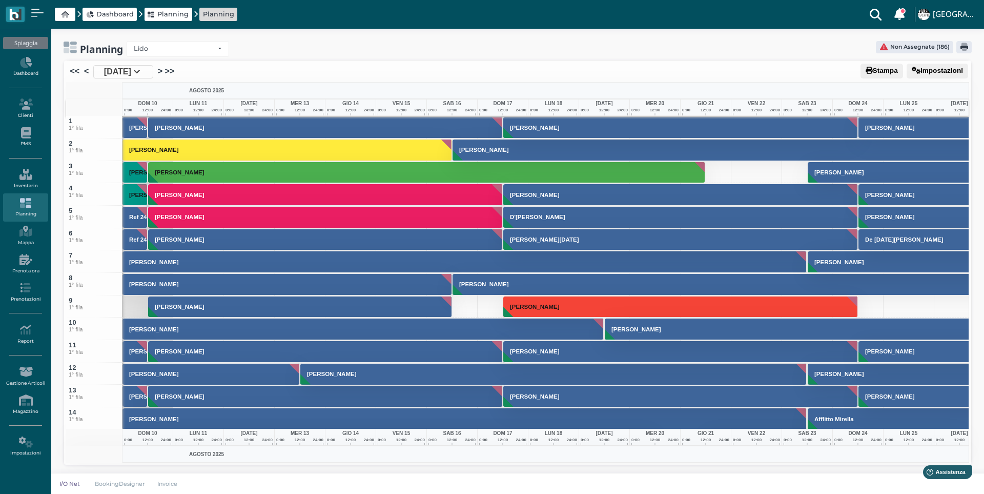
scroll to position [1230, 0]
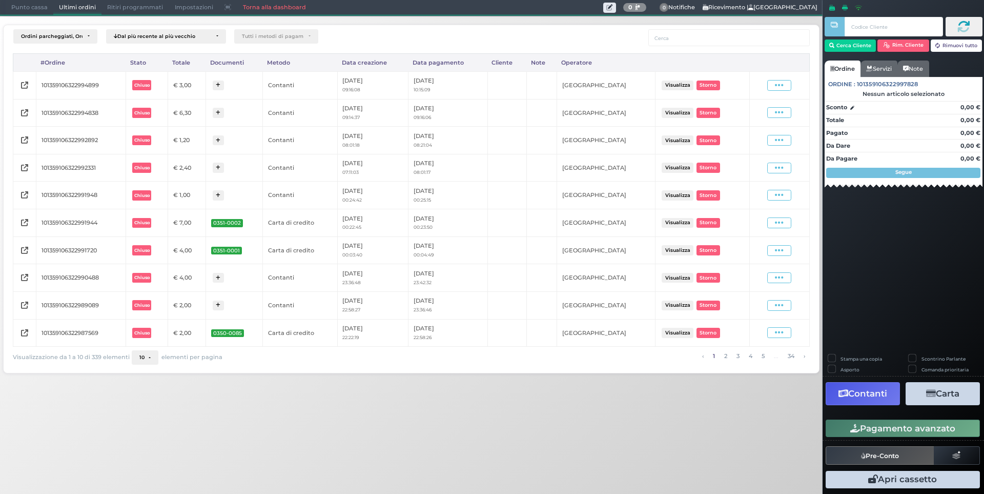
click at [40, 8] on span "Punto cassa" at bounding box center [30, 8] width 48 height 14
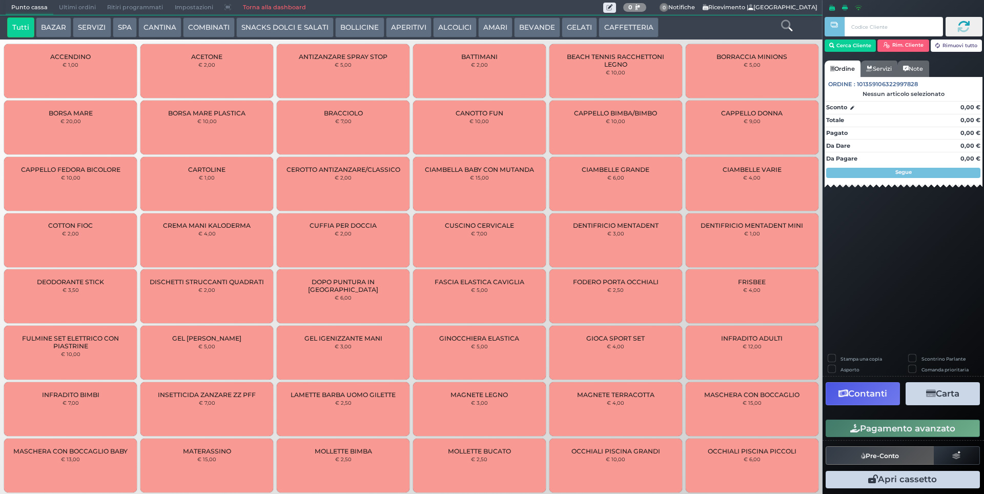
click at [96, 25] on button "SERVIZI" at bounding box center [92, 27] width 38 height 21
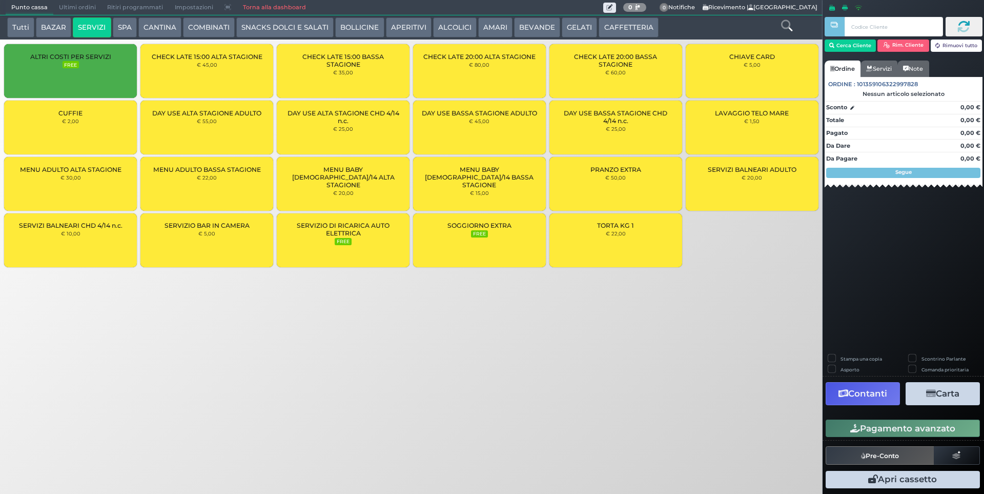
click at [621, 242] on div "TORTA KG 1 € 22,00" at bounding box center [615, 240] width 133 height 54
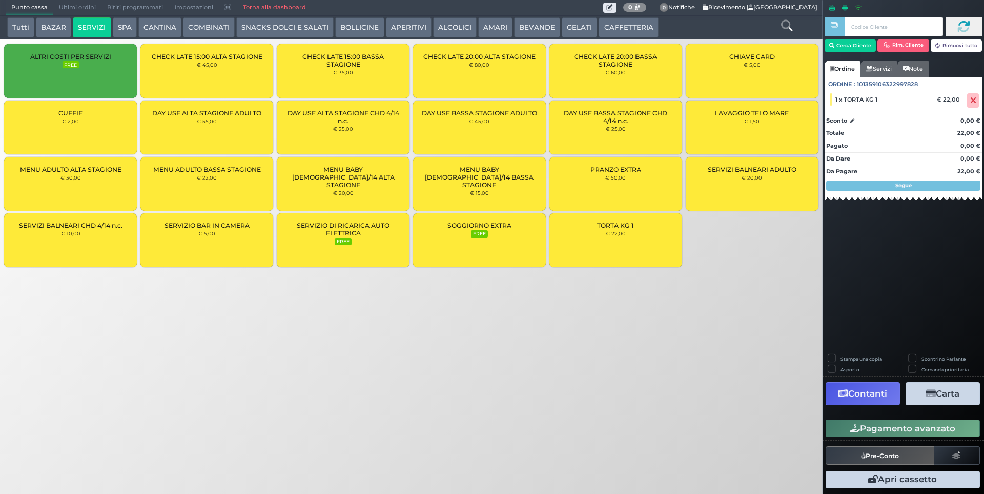
click at [841, 356] on label "Stampa una copia" at bounding box center [862, 358] width 42 height 7
checkbox input "true"
click at [871, 395] on button "Contanti" at bounding box center [863, 393] width 74 height 23
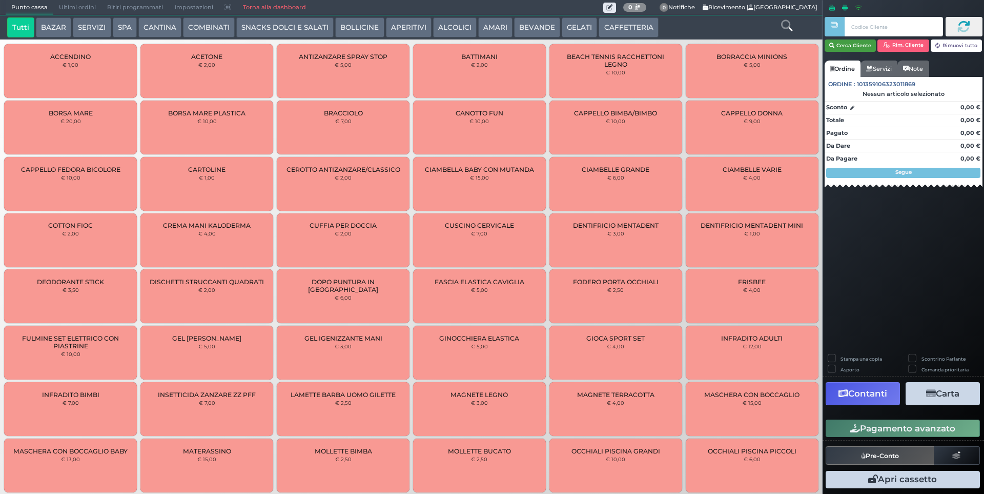
click at [866, 50] on button "Cerca Cliente" at bounding box center [851, 45] width 52 height 12
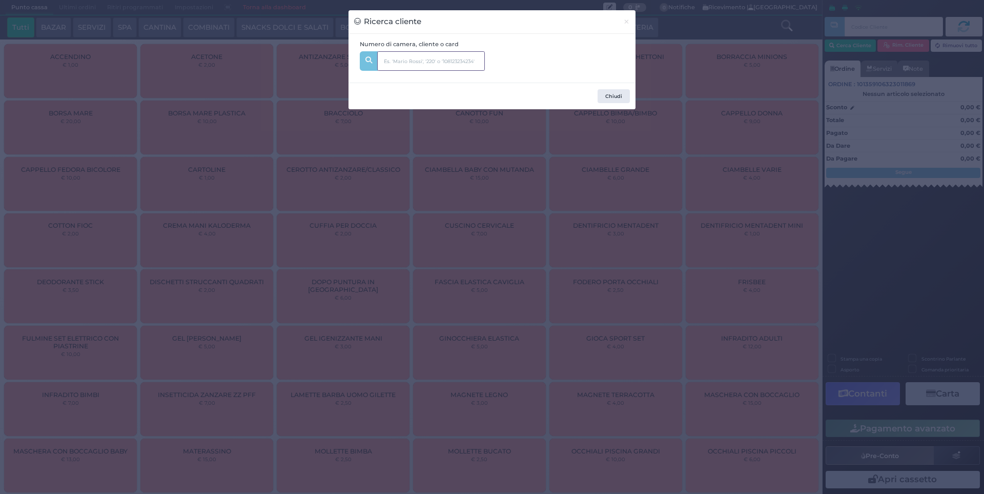
click at [446, 57] on input "text" at bounding box center [431, 60] width 108 height 19
type input "207"
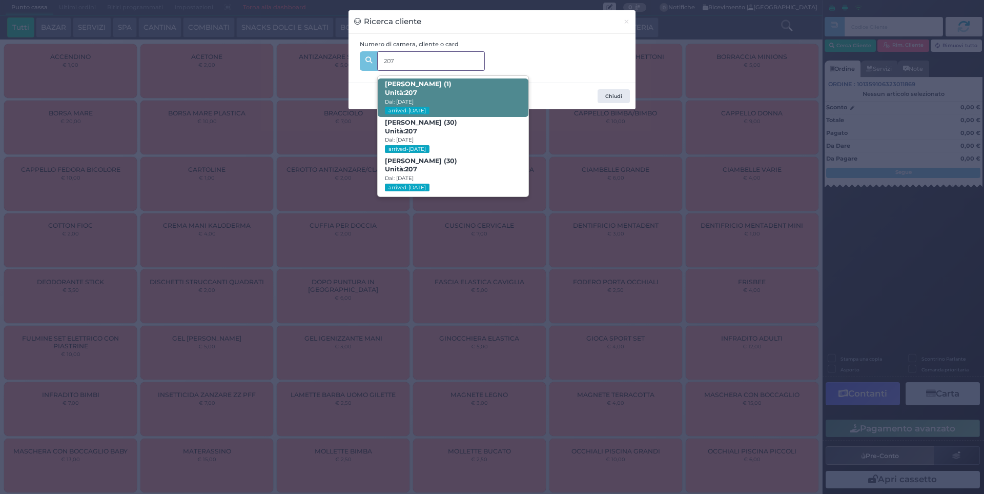
click at [424, 92] on span "Alessandro Ciaralli (1) Unità: 207 Dal: 10/08/2025 arrived-today" at bounding box center [453, 97] width 150 height 38
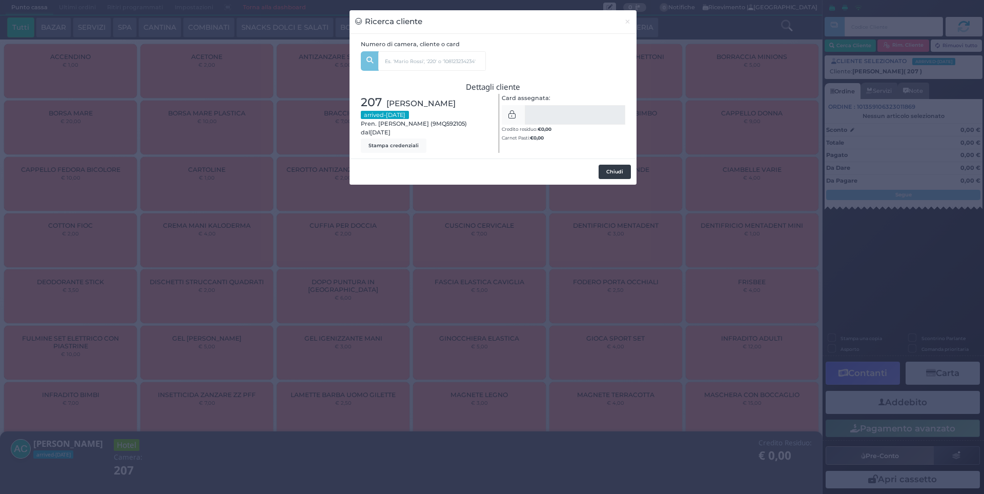
click at [610, 167] on button "Chiudi" at bounding box center [615, 172] width 32 height 14
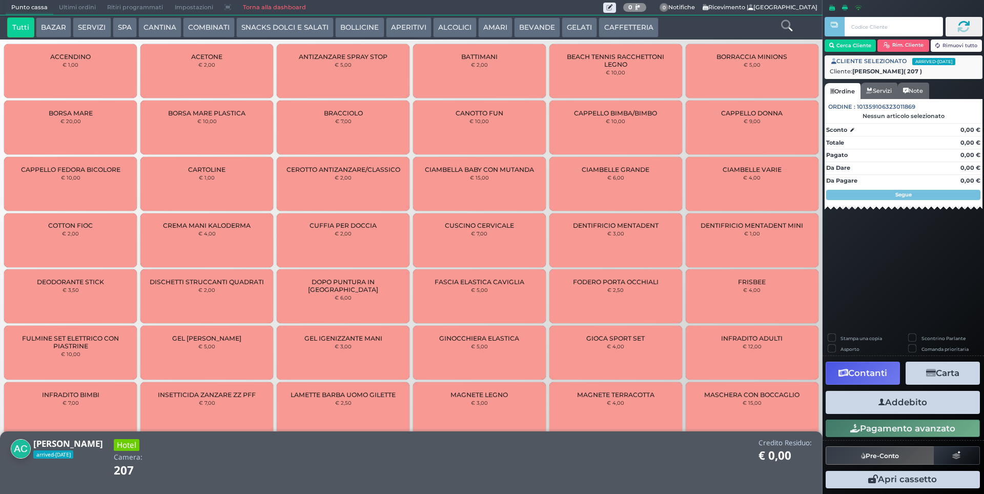
click at [84, 26] on button "SERVIZI" at bounding box center [92, 27] width 38 height 21
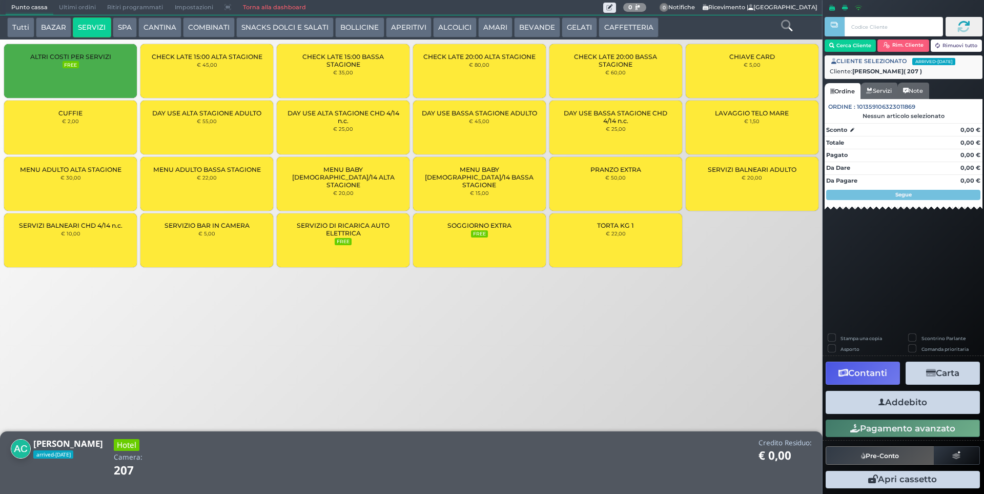
click at [91, 133] on div "CUFFIE € 2,00" at bounding box center [70, 127] width 133 height 54
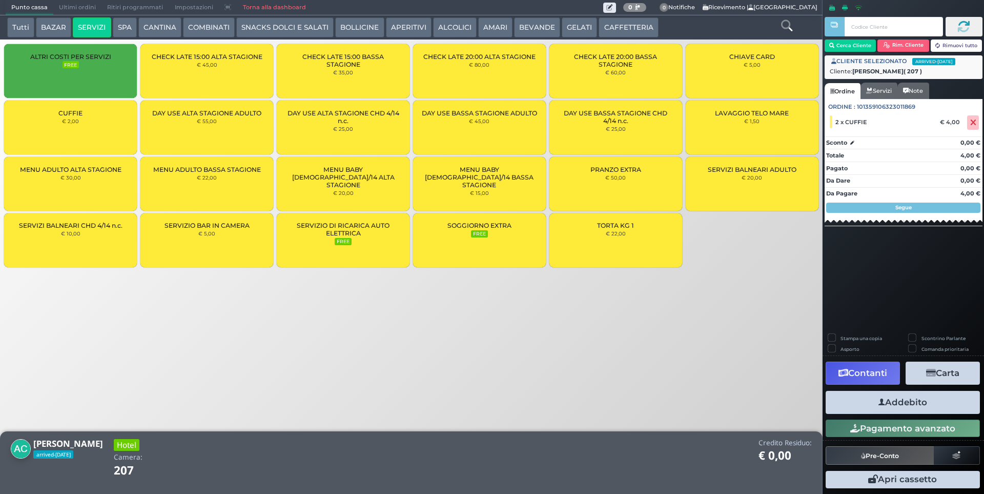
click at [912, 403] on button "Addebito" at bounding box center [903, 402] width 154 height 23
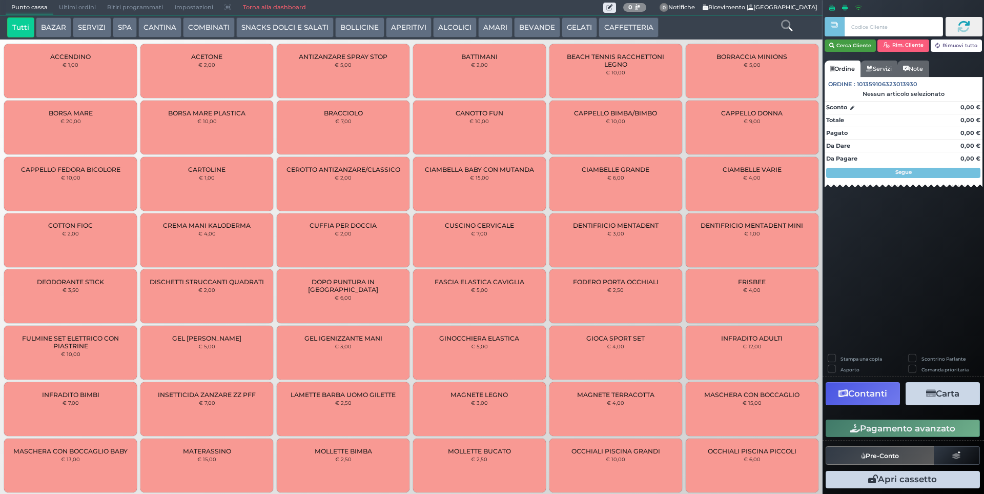
click at [860, 43] on button "Cerca Cliente" at bounding box center [851, 45] width 52 height 12
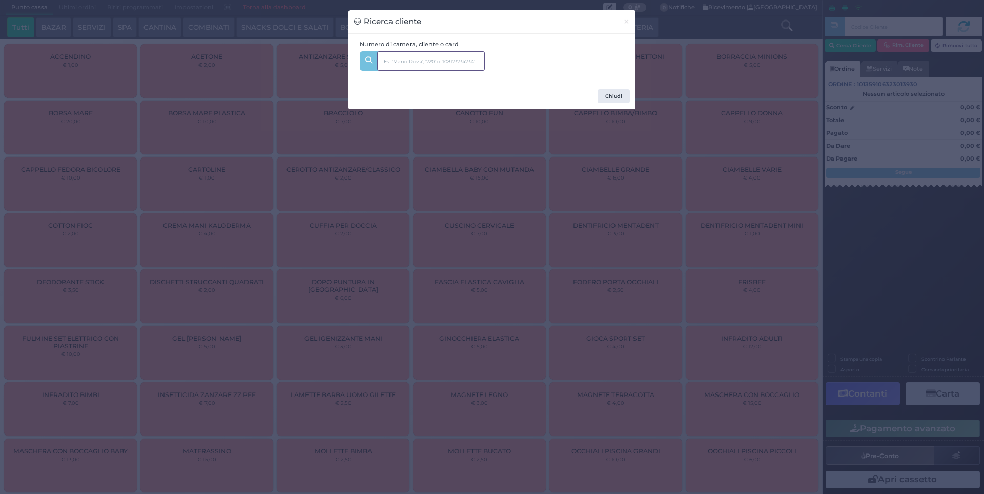
click at [435, 57] on input "text" at bounding box center [431, 60] width 108 height 19
type input "152"
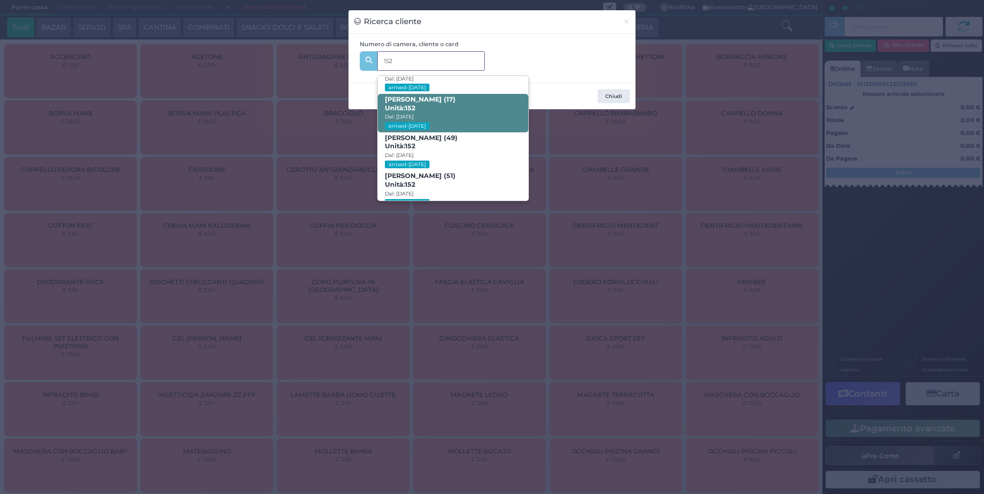
scroll to position [49, 0]
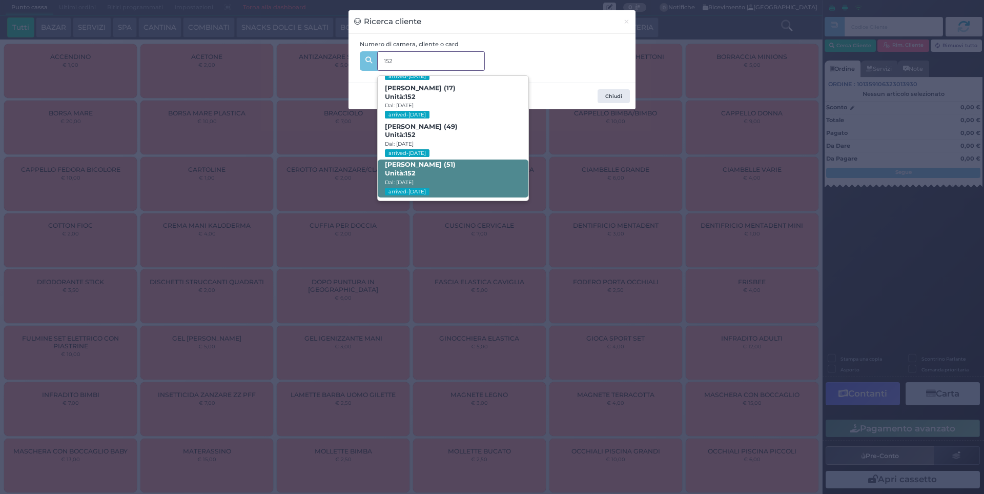
click at [446, 159] on span "Alfredo Mandelli (51) Unità: 152 Dal: 10/08/2025 arrived-today" at bounding box center [453, 178] width 150 height 38
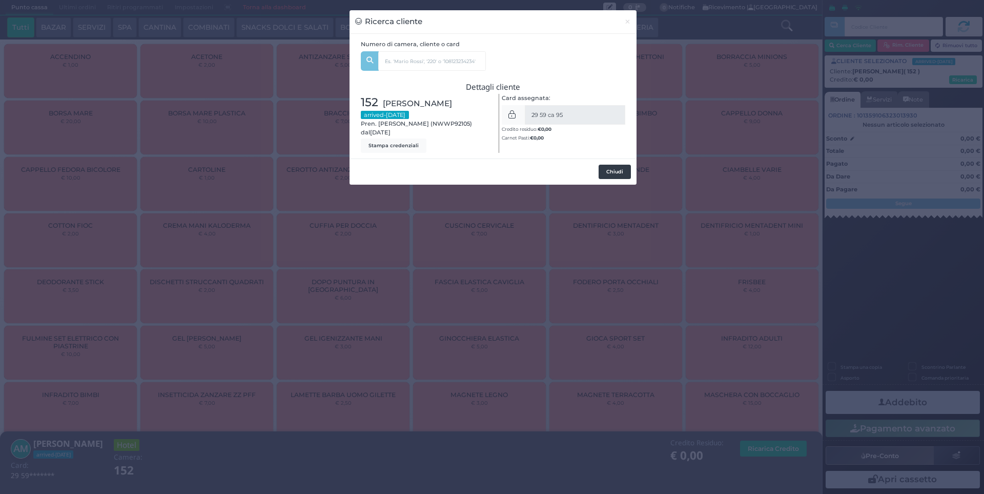
click at [614, 170] on button "Chiudi" at bounding box center [615, 172] width 32 height 14
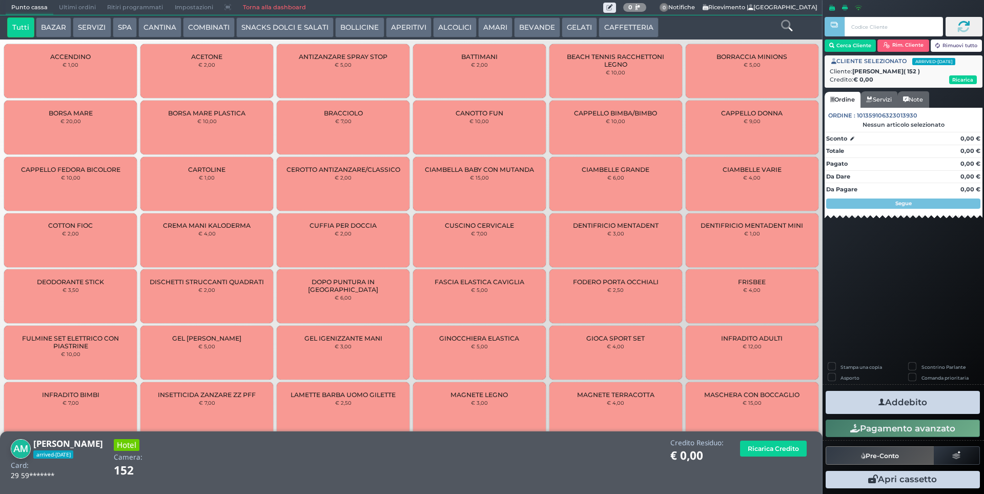
click at [84, 23] on button "SERVIZI" at bounding box center [92, 27] width 38 height 21
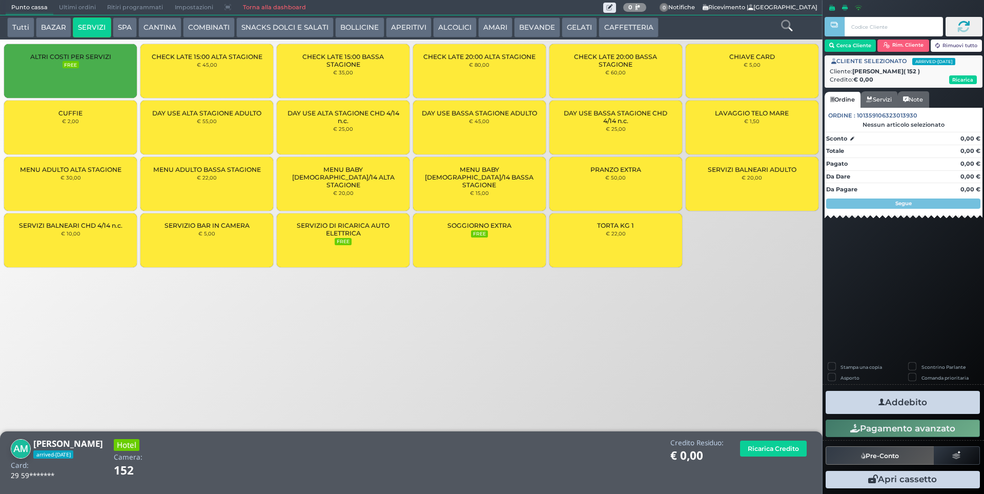
click at [66, 141] on div "CUFFIE € 2,00" at bounding box center [70, 127] width 133 height 54
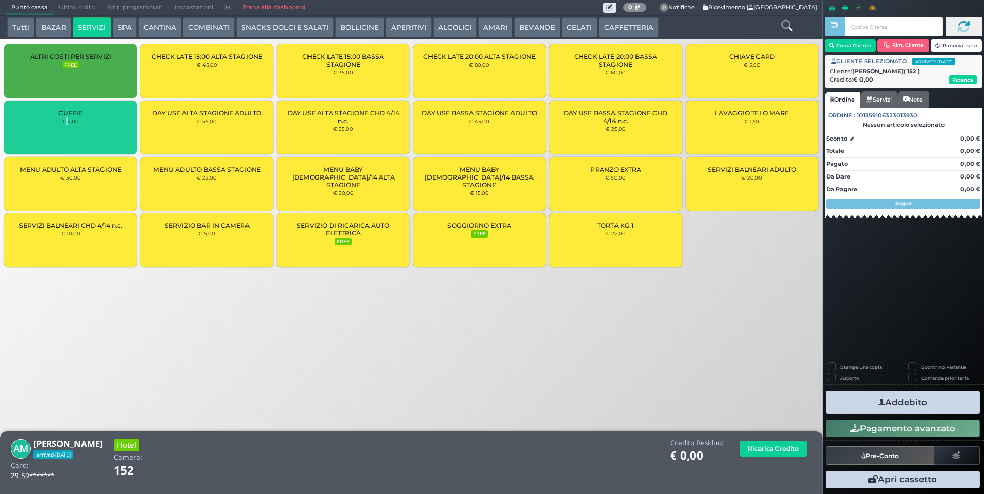
click at [66, 141] on div "CUFFIE € 2,00" at bounding box center [70, 127] width 133 height 54
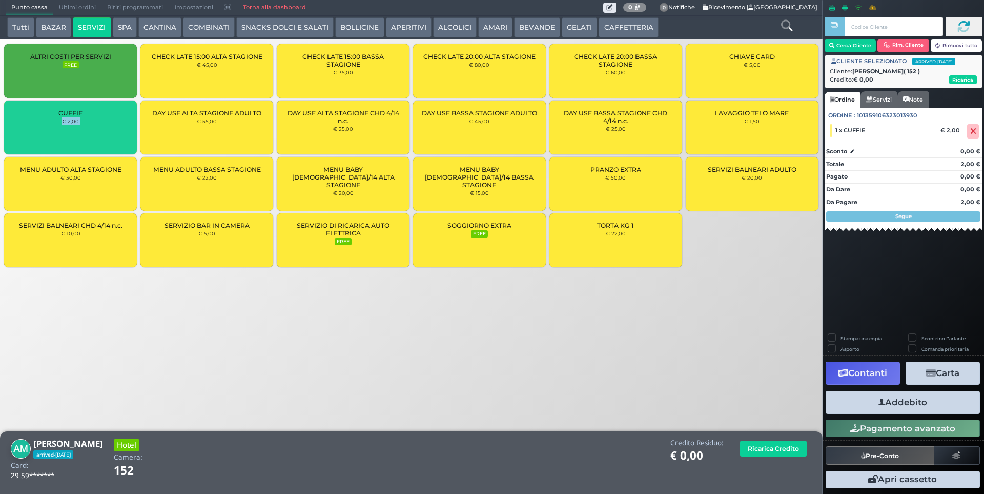
click at [66, 141] on div "CUFFIE € 2,00" at bounding box center [70, 127] width 133 height 54
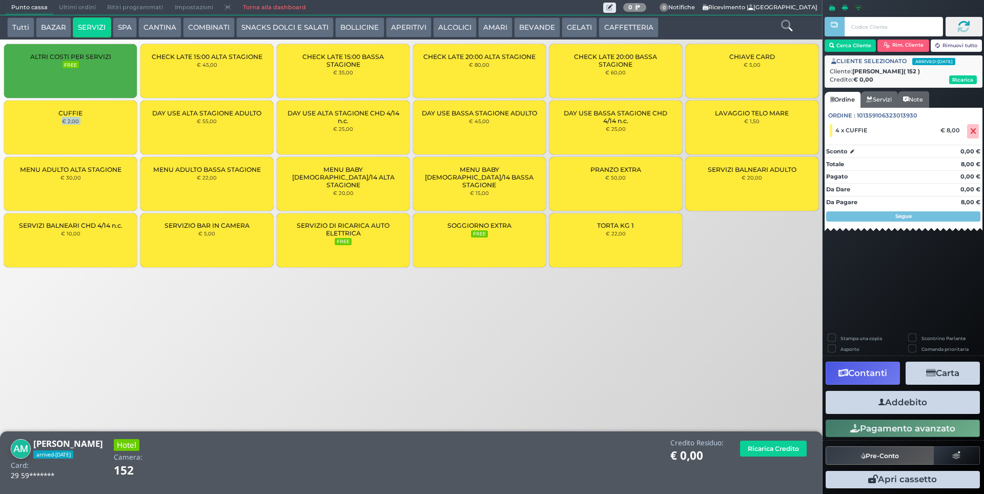
click at [927, 404] on button "Addebito" at bounding box center [903, 402] width 154 height 23
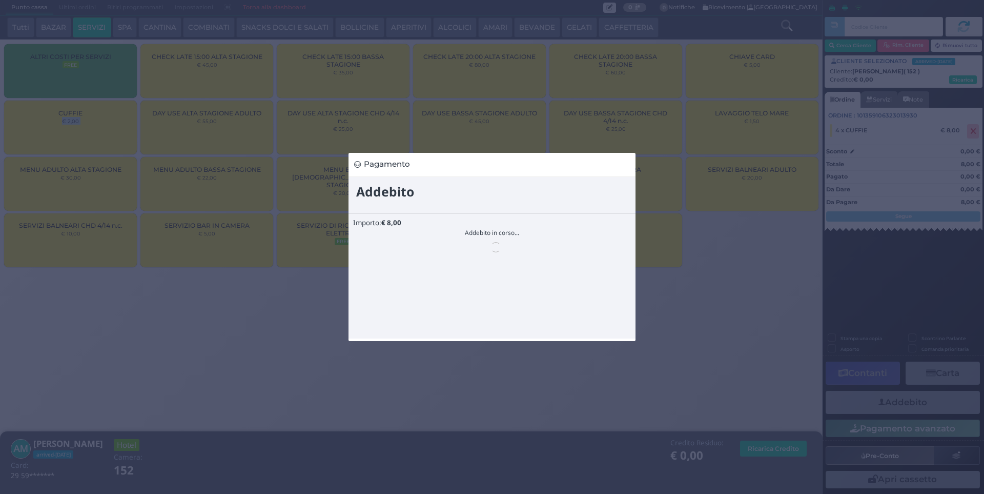
scroll to position [0, 0]
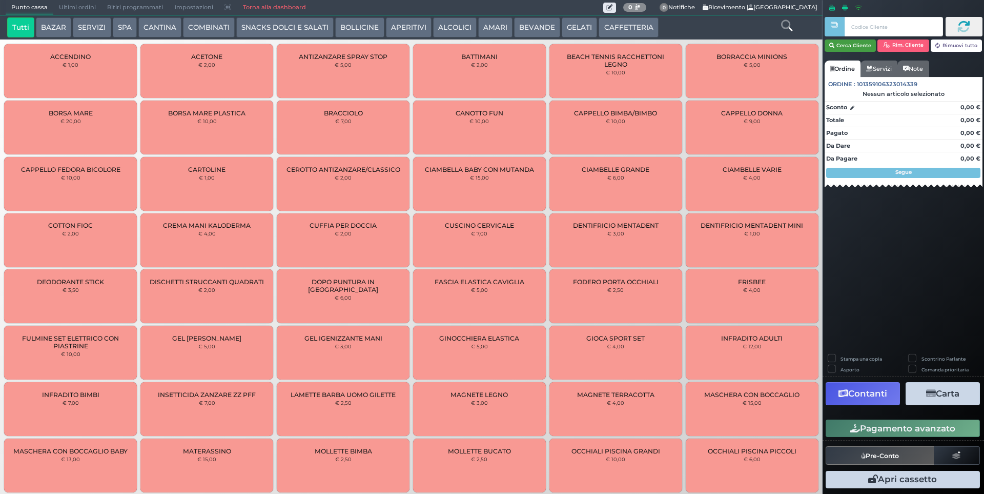
click at [836, 48] on button "Cerca Cliente" at bounding box center [851, 45] width 52 height 12
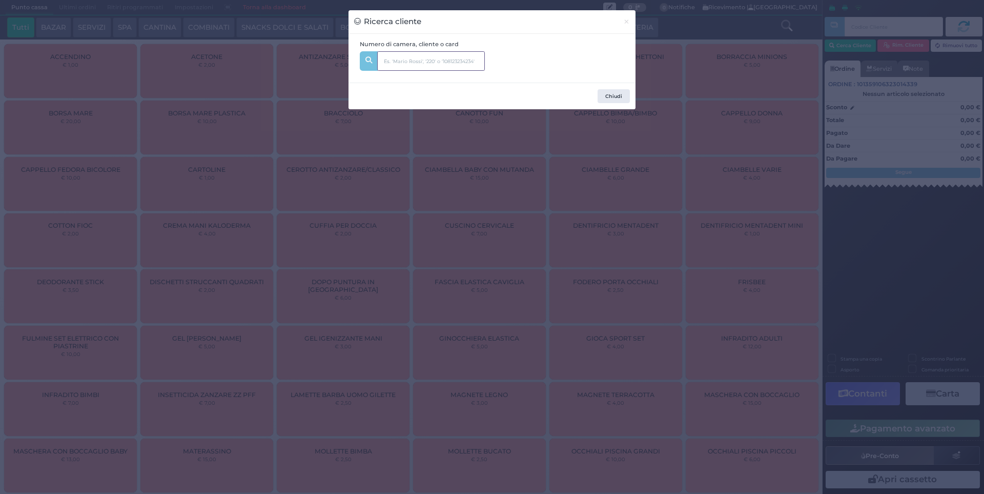
click at [402, 62] on input "text" at bounding box center [431, 60] width 108 height 19
type input "308"
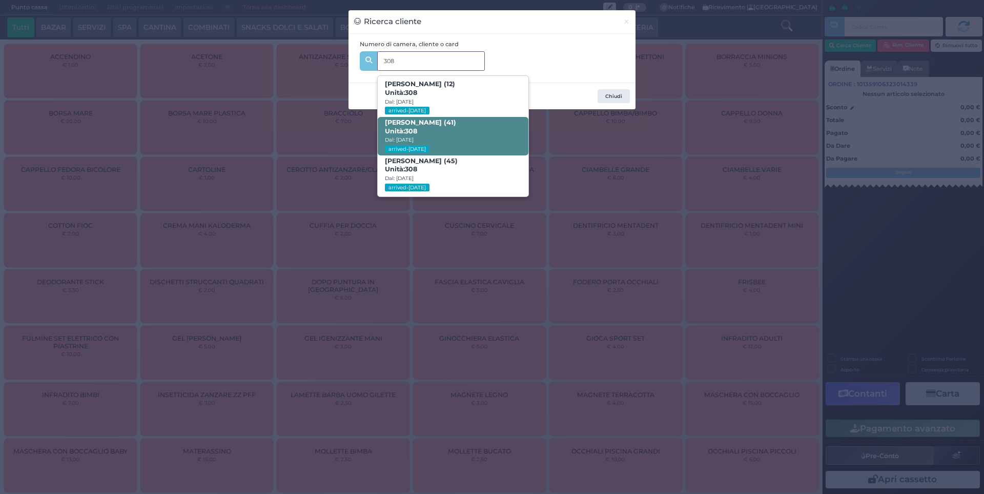
click at [424, 137] on span "Stefano Gigliotti (41) Unità: 308 Dal: 10/08/2025 arrived-today" at bounding box center [453, 136] width 150 height 38
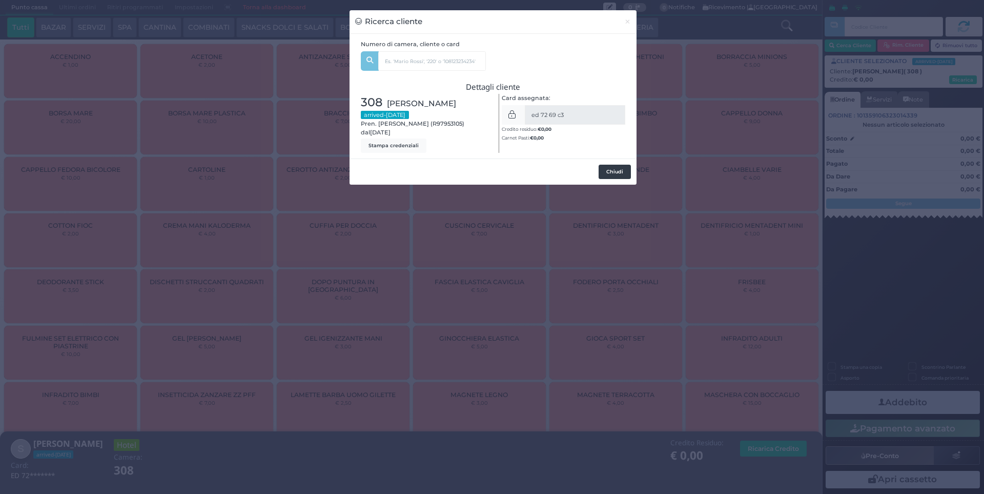
click at [615, 175] on button "Chiudi" at bounding box center [615, 172] width 32 height 14
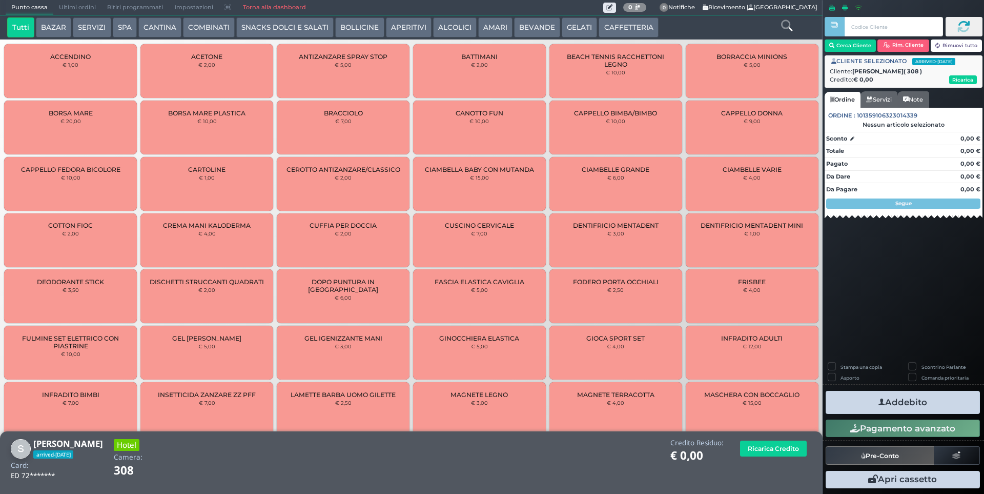
click at [113, 27] on button "SPA" at bounding box center [125, 27] width 24 height 21
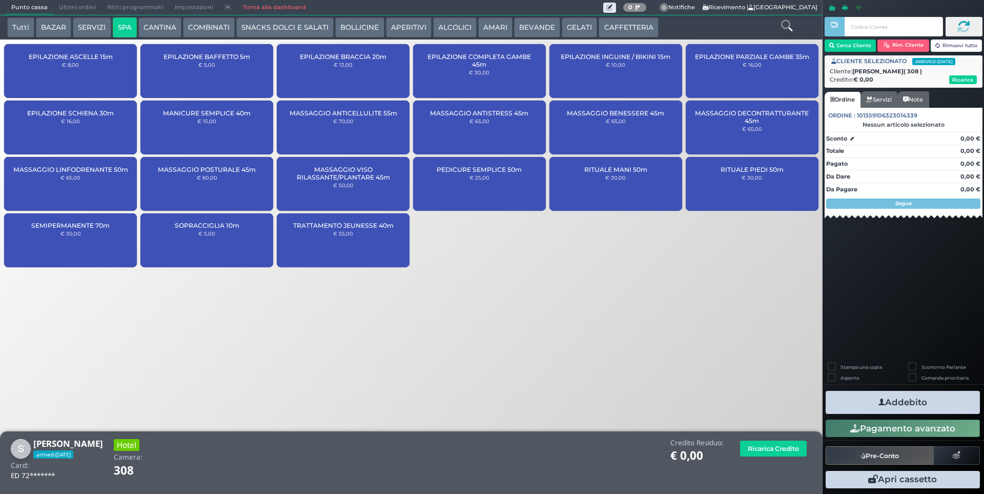
click at [85, 28] on button "SERVIZI" at bounding box center [92, 27] width 38 height 21
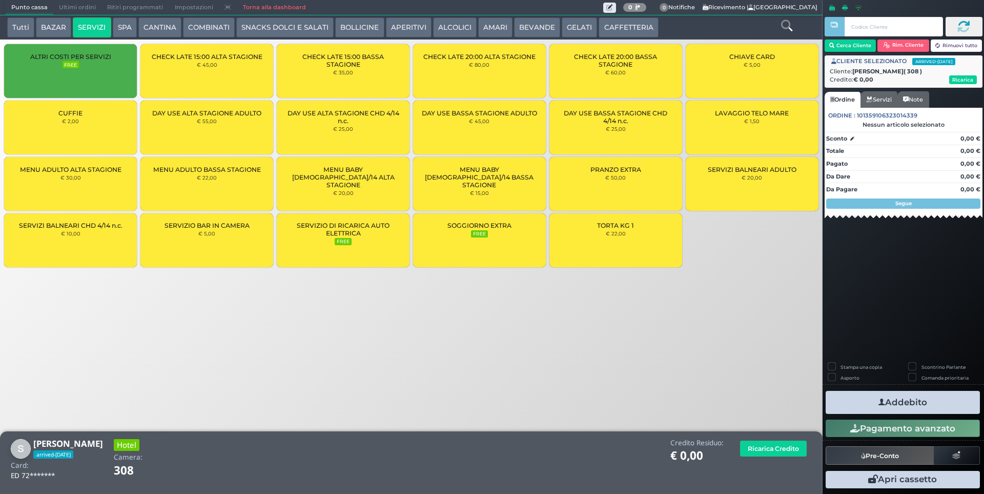
click at [56, 122] on div "CUFFIE € 2,00" at bounding box center [70, 127] width 133 height 54
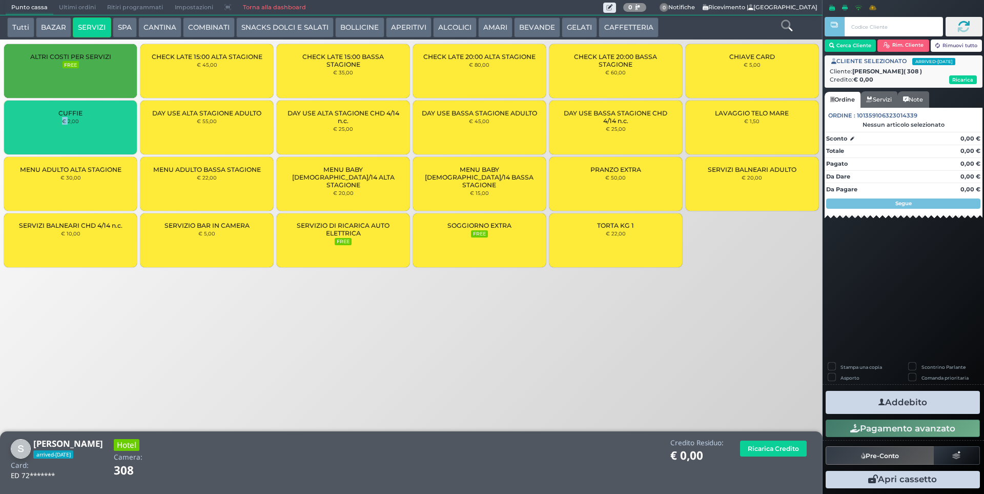
click at [56, 122] on div "CUFFIE € 2,00" at bounding box center [70, 127] width 133 height 54
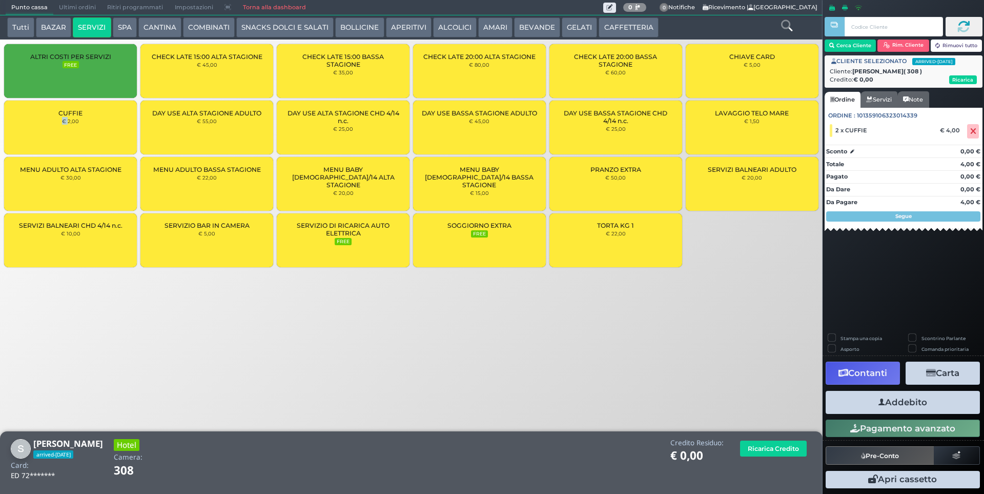
click at [856, 404] on button "Addebito" at bounding box center [903, 402] width 154 height 23
